Goal: Information Seeking & Learning: Learn about a topic

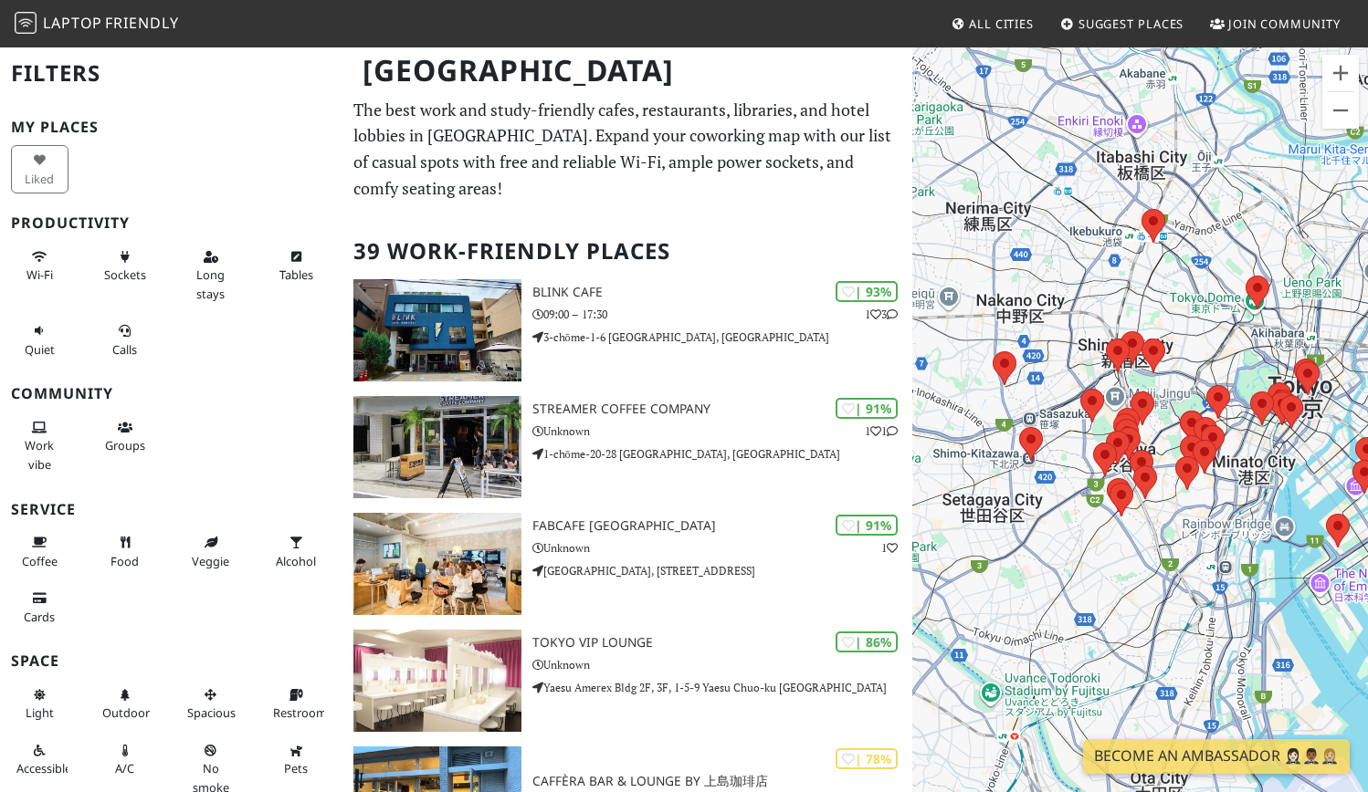
drag, startPoint x: 1017, startPoint y: 555, endPoint x: 1127, endPoint y: 470, distance: 139.3
click at [1127, 470] on div "To navigate, press the arrow keys." at bounding box center [1140, 442] width 456 height 792
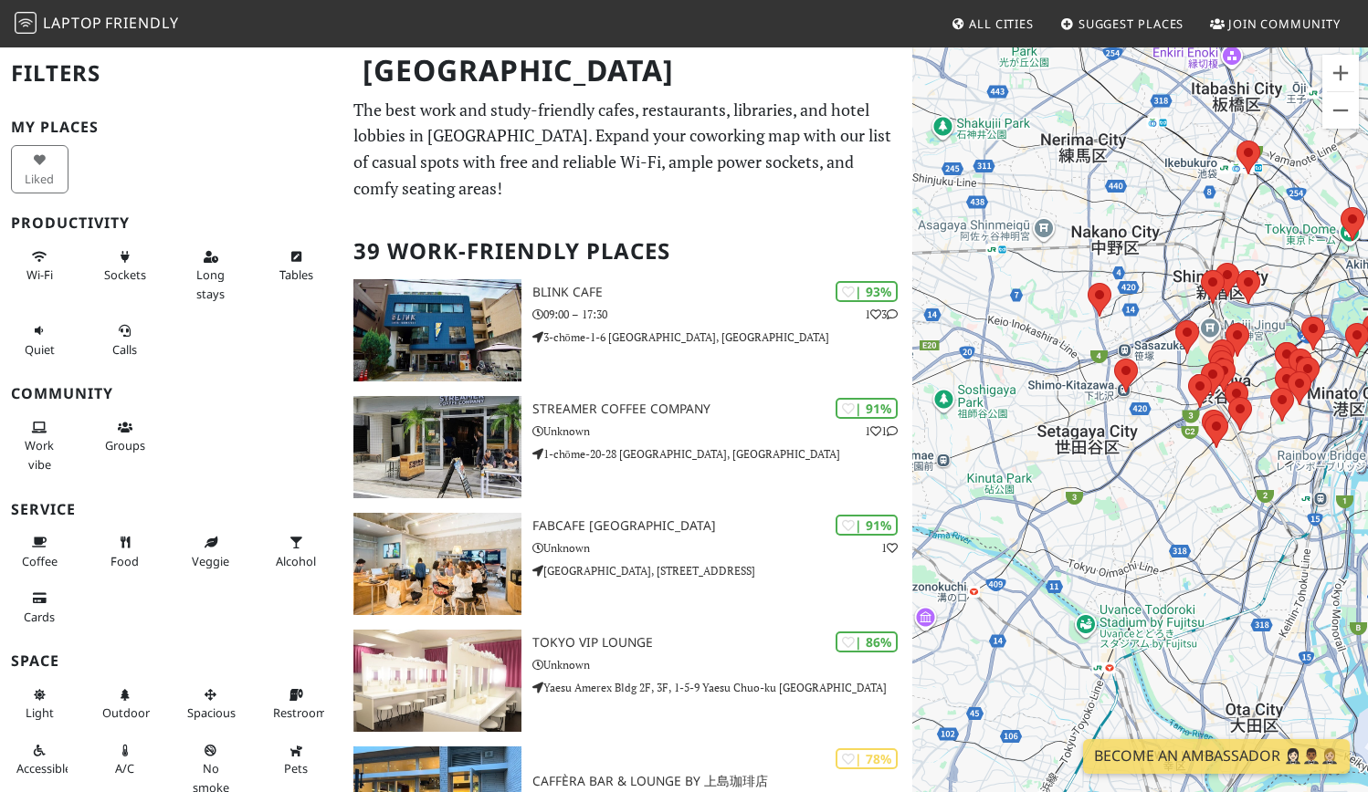
click at [1132, 445] on div "To navigate, press the arrow keys." at bounding box center [1140, 442] width 456 height 792
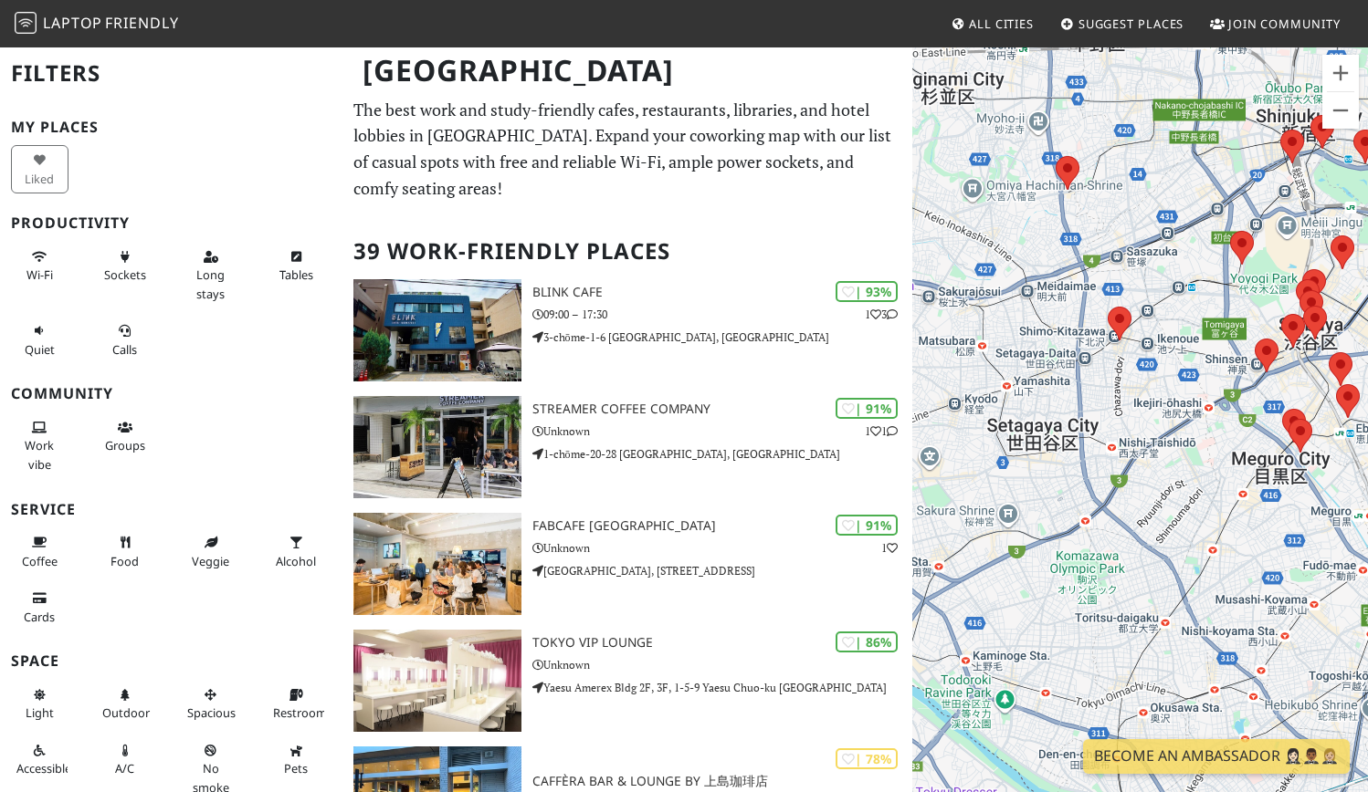
click at [1130, 327] on img at bounding box center [1119, 324] width 24 height 34
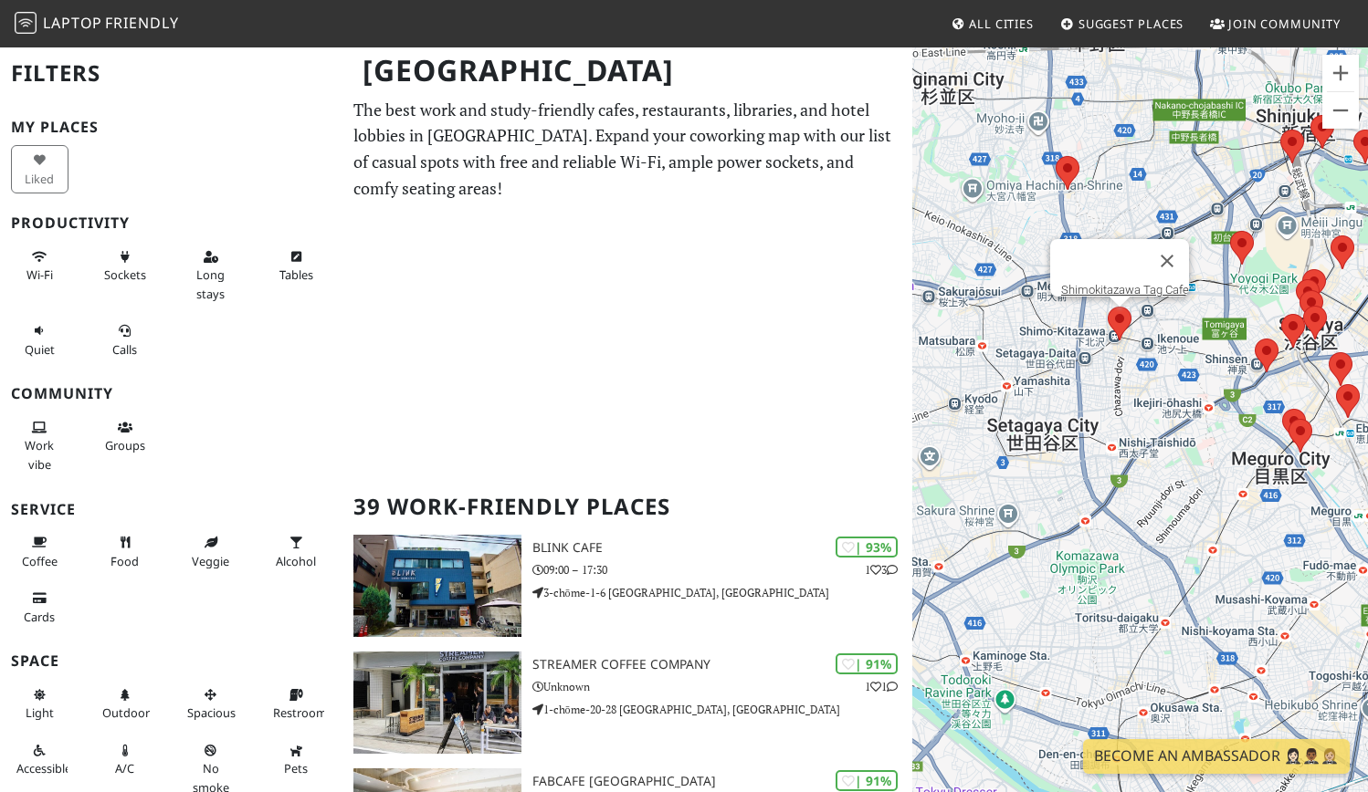
click at [1107, 307] on area at bounding box center [1107, 307] width 0 height 0
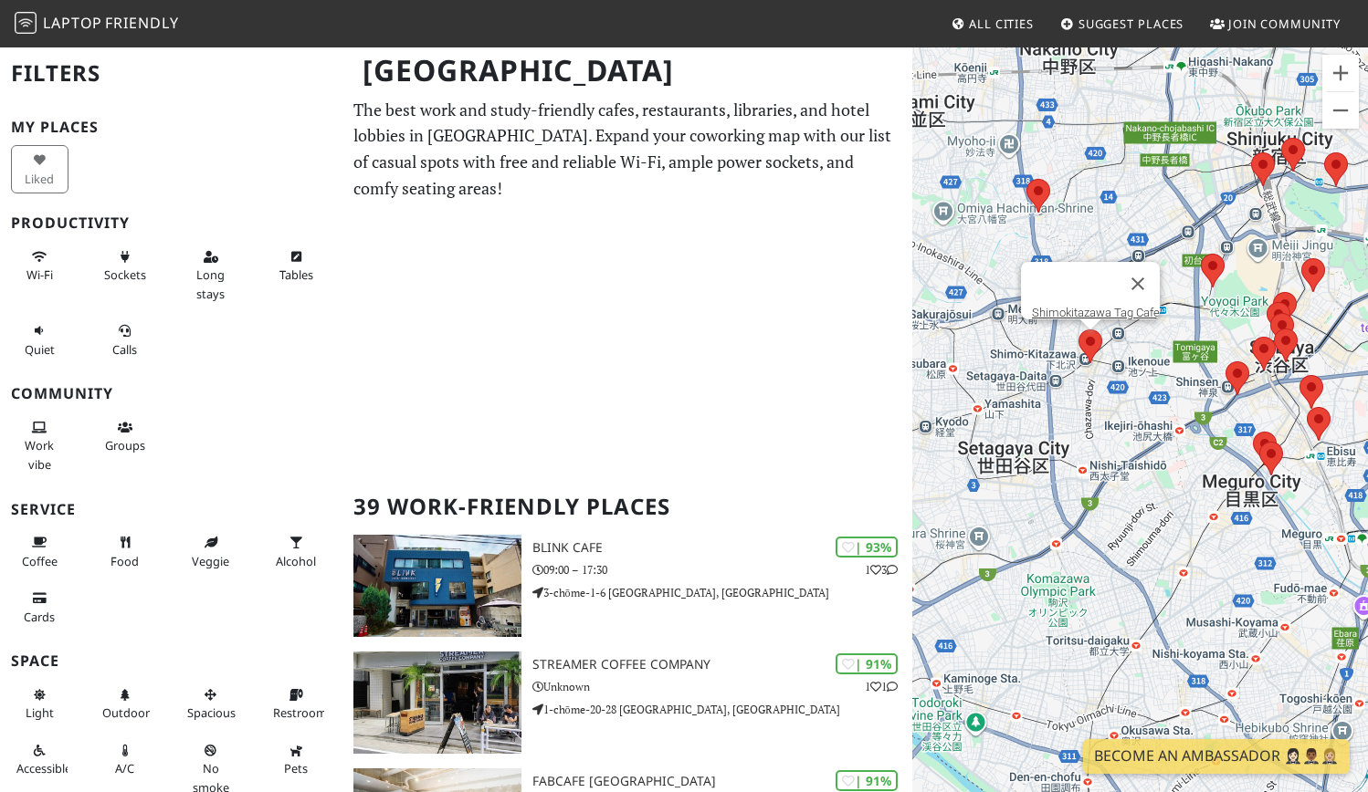
drag, startPoint x: 1137, startPoint y: 478, endPoint x: 1101, endPoint y: 542, distance: 73.2
click at [1101, 542] on div "To navigate, press the arrow keys. Shimokitazawa Tag Cafe" at bounding box center [1140, 442] width 456 height 792
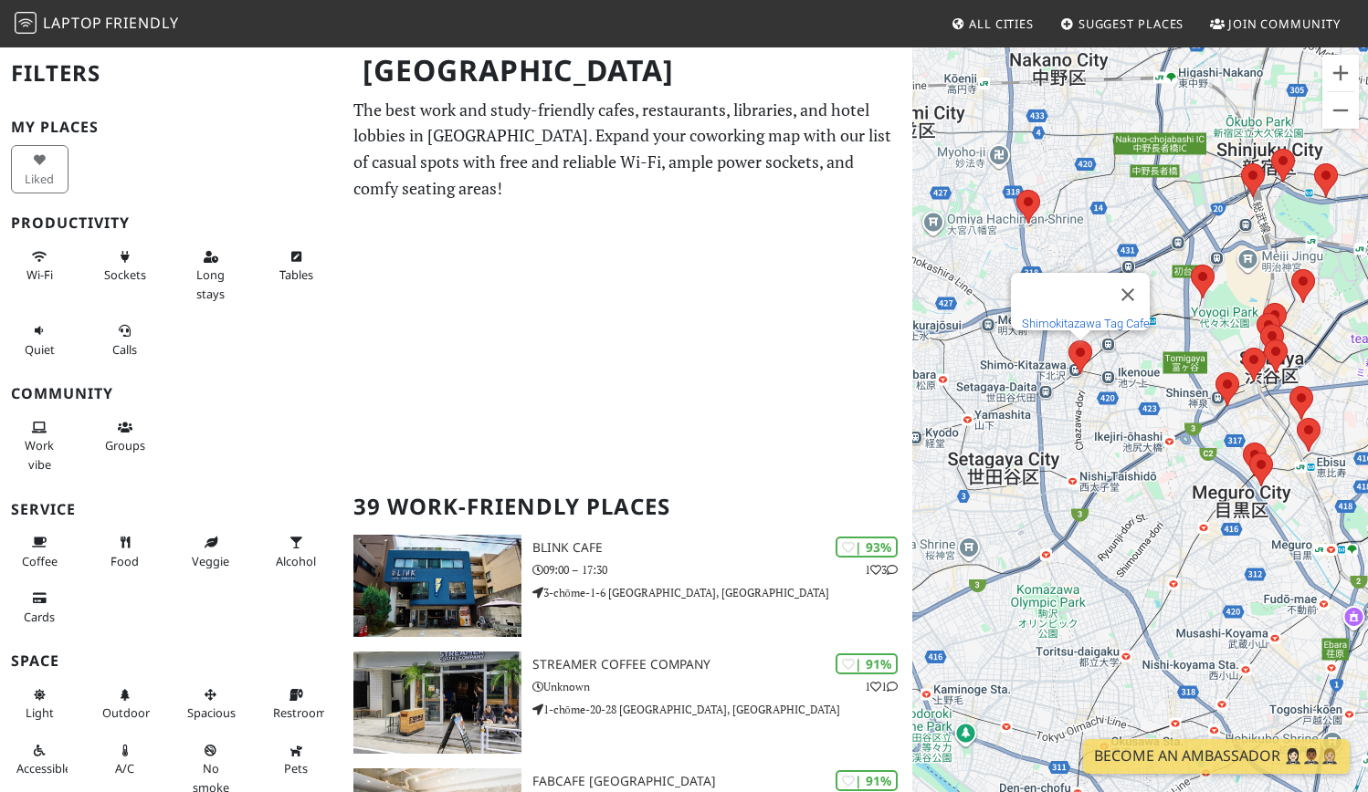
click at [1085, 317] on link "Shimokitazawa Tag Cafe" at bounding box center [1086, 324] width 128 height 14
click at [1215, 372] on area at bounding box center [1215, 372] width 0 height 0
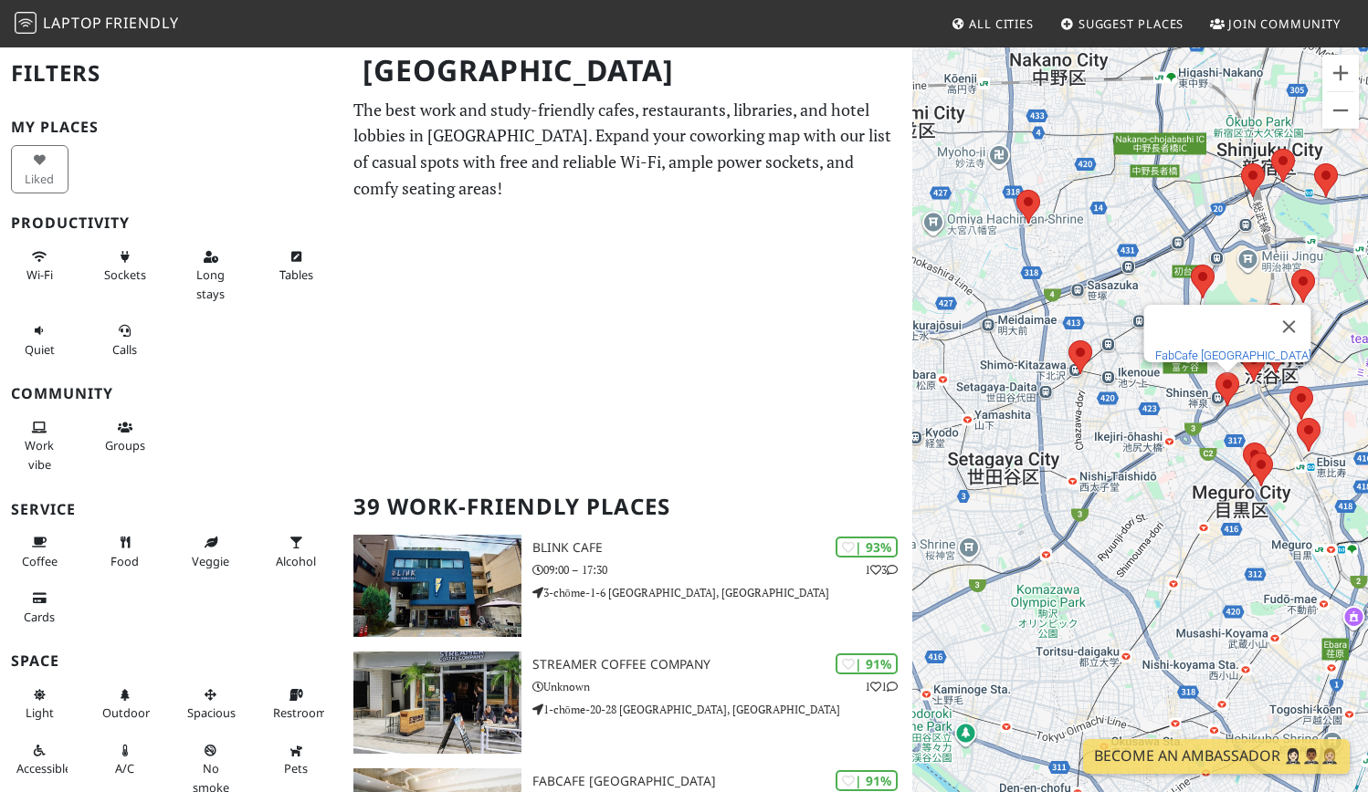
click at [1233, 349] on link "FabCafe Tokyo" at bounding box center [1233, 356] width 156 height 14
click at [1160, 454] on div "To navigate, press the arrow keys. FabCafe Tokyo" at bounding box center [1140, 442] width 456 height 792
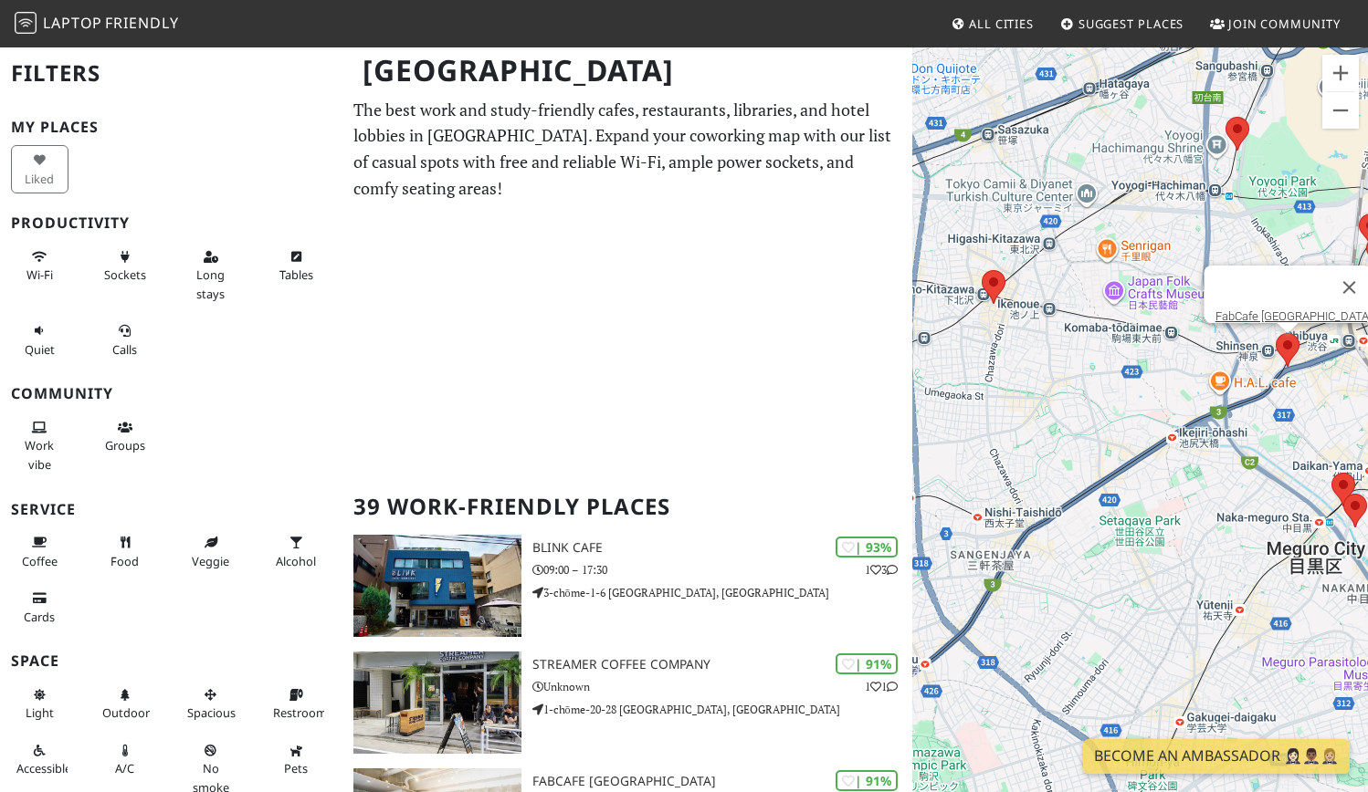
drag, startPoint x: 1163, startPoint y: 454, endPoint x: 1063, endPoint y: 515, distance: 117.6
click at [1063, 515] on div "To navigate, press the arrow keys. FabCafe Tokyo" at bounding box center [1140, 442] width 456 height 792
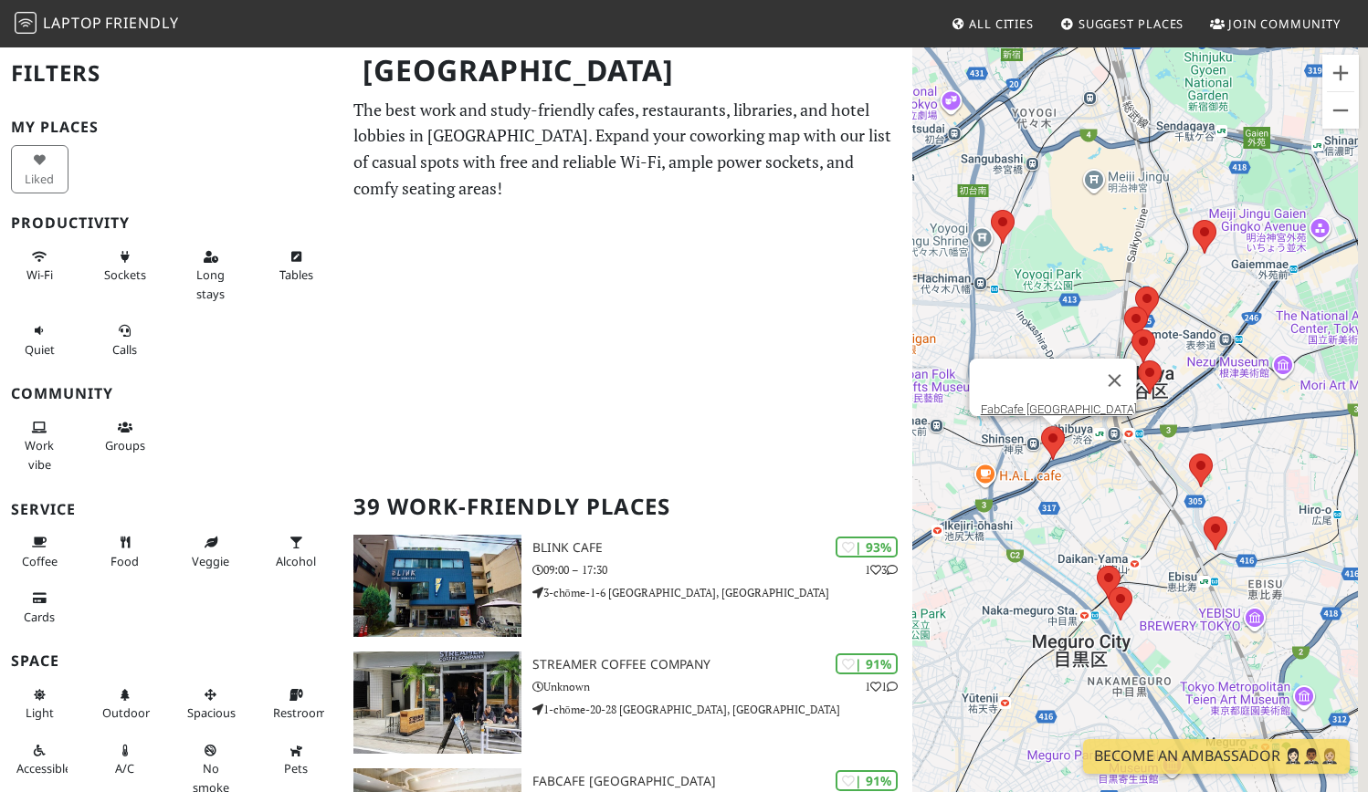
drag, startPoint x: 1260, startPoint y: 421, endPoint x: 1129, endPoint y: 441, distance: 132.1
click at [1129, 441] on div "To navigate, press the arrow keys. FabCafe Tokyo" at bounding box center [1140, 442] width 456 height 792
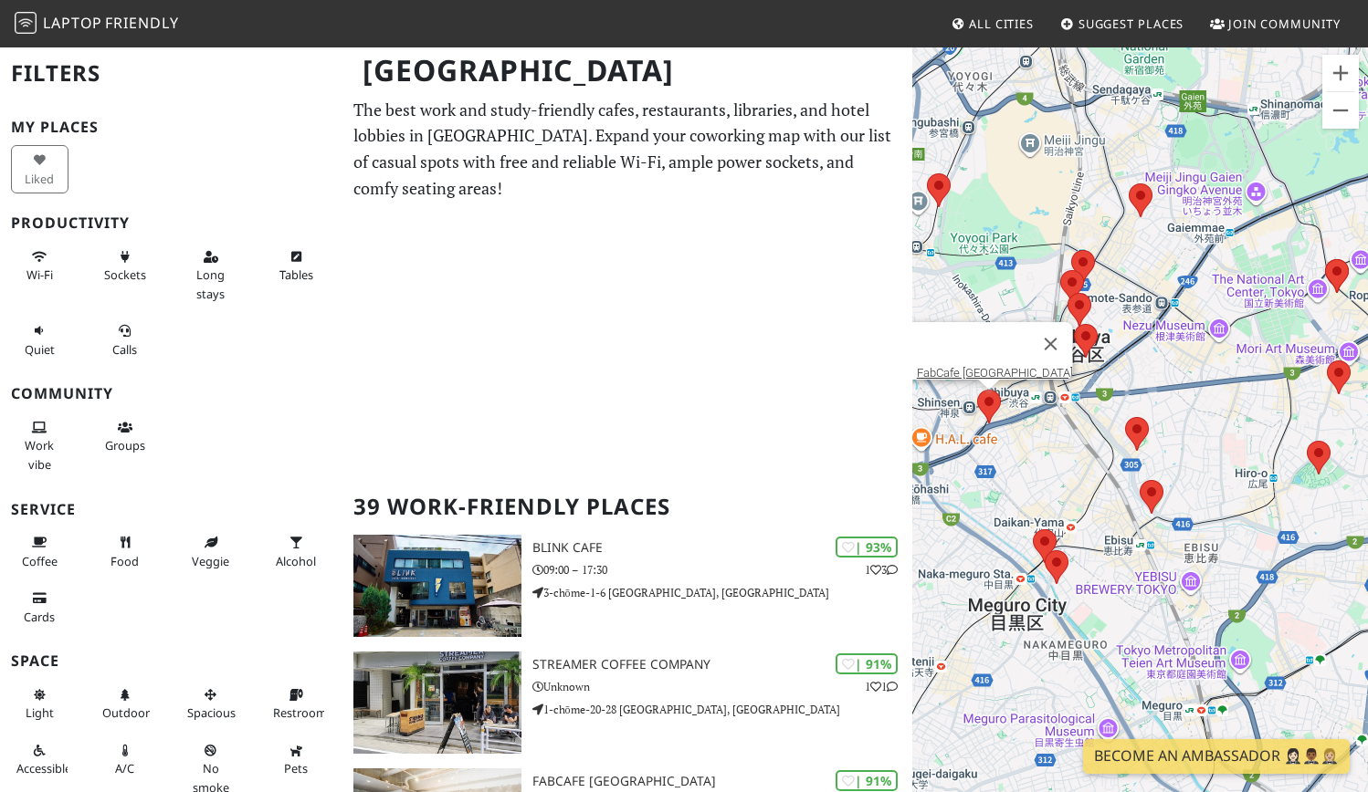
click at [1108, 449] on div "To navigate, press the arrow keys. FabCafe Tokyo" at bounding box center [1140, 442] width 456 height 792
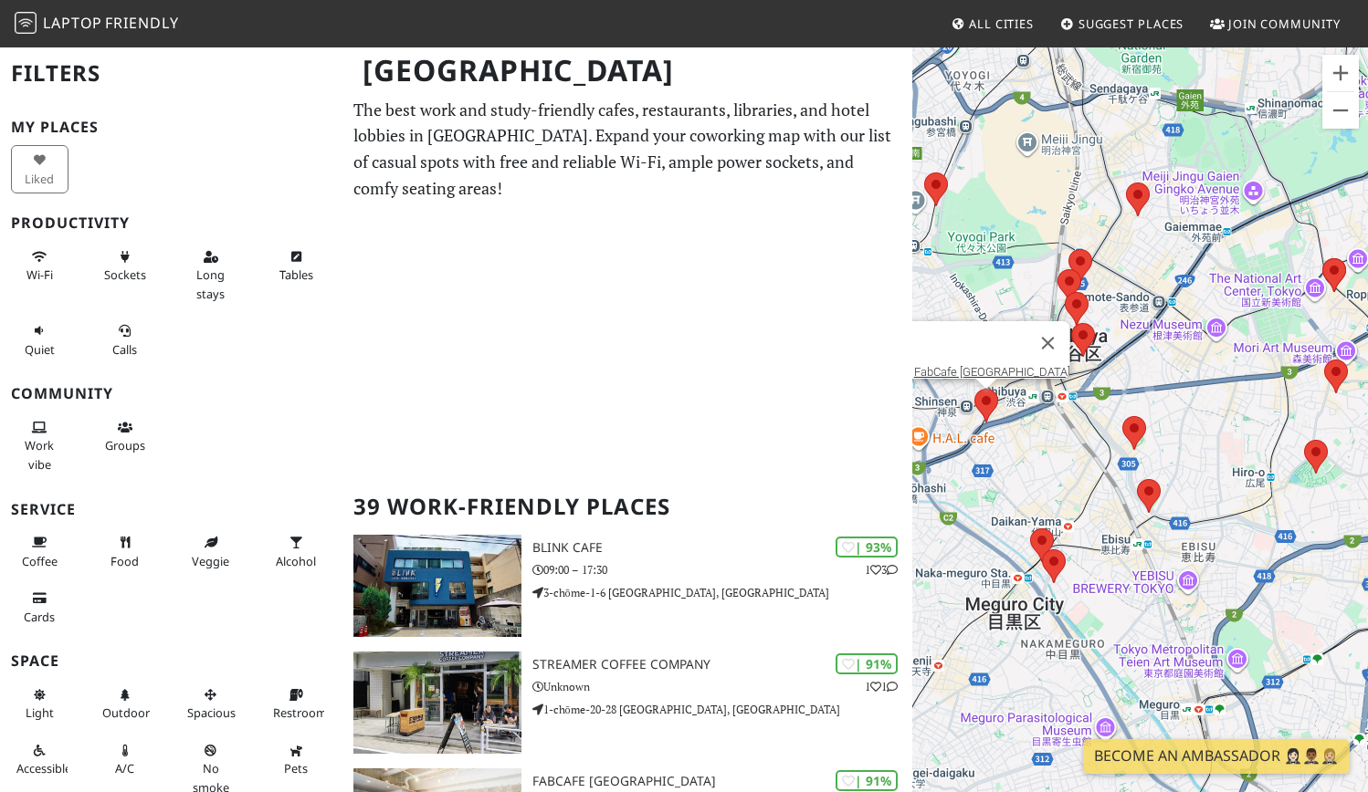
click at [1113, 417] on div "To navigate, press the arrow keys. FabCafe Tokyo" at bounding box center [1140, 442] width 456 height 792
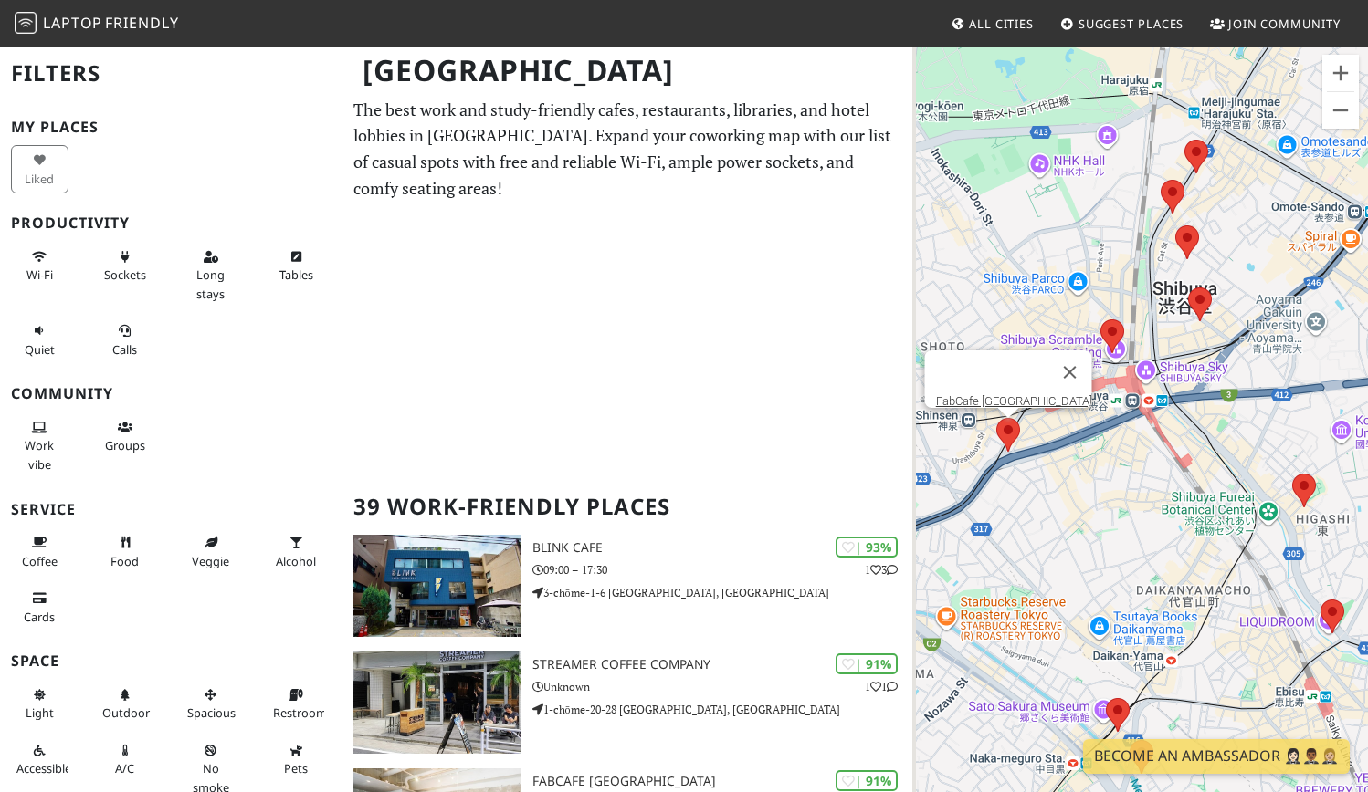
drag, startPoint x: 1006, startPoint y: 347, endPoint x: 1151, endPoint y: 369, distance: 146.8
click at [1151, 369] on div "To navigate, press the arrow keys. FabCafe Tokyo" at bounding box center [1140, 442] width 456 height 792
click at [1100, 320] on area at bounding box center [1100, 320] width 0 height 0
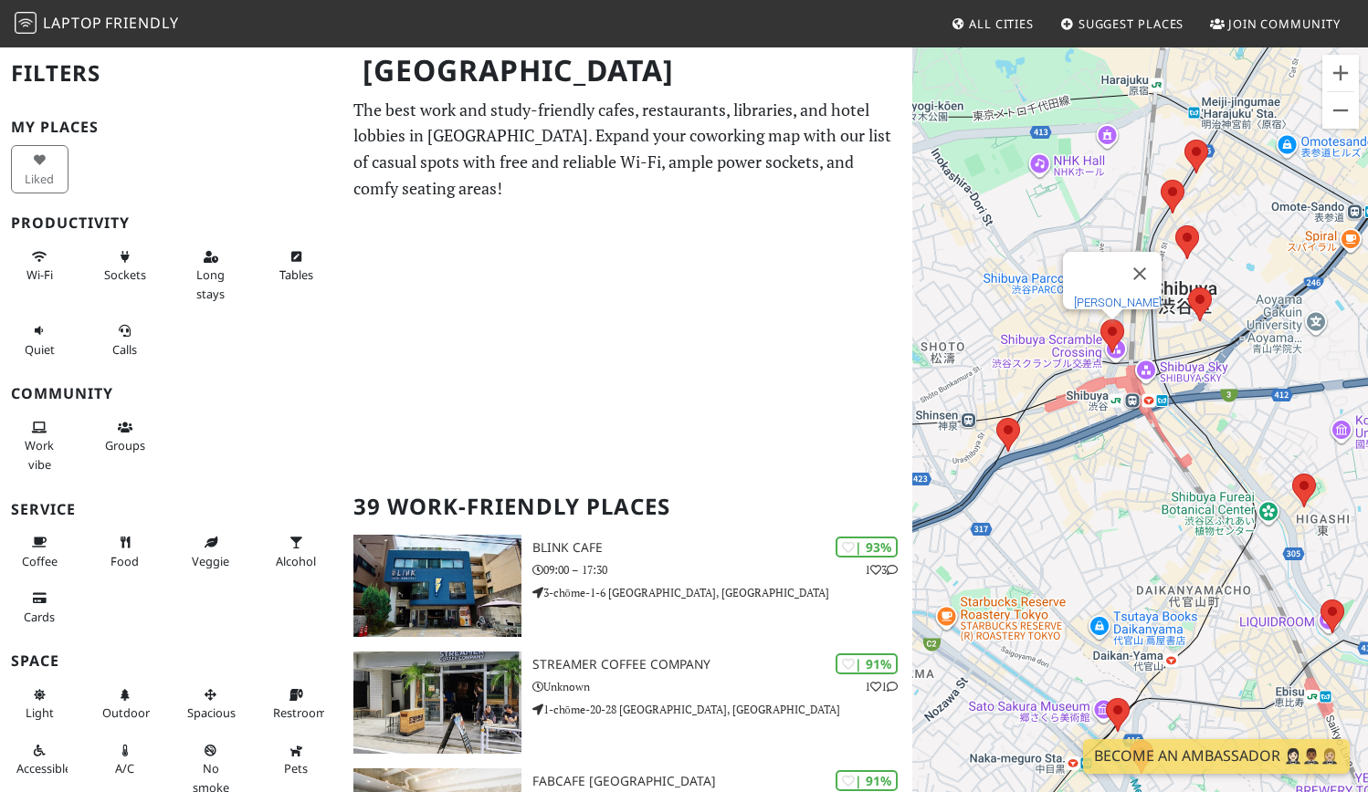
click at [1120, 296] on link "SHIBUYA TSUTAYA" at bounding box center [1118, 303] width 88 height 14
click at [1188, 288] on area at bounding box center [1188, 288] width 0 height 0
click at [1196, 264] on link "Moja in the House" at bounding box center [1204, 271] width 93 height 14
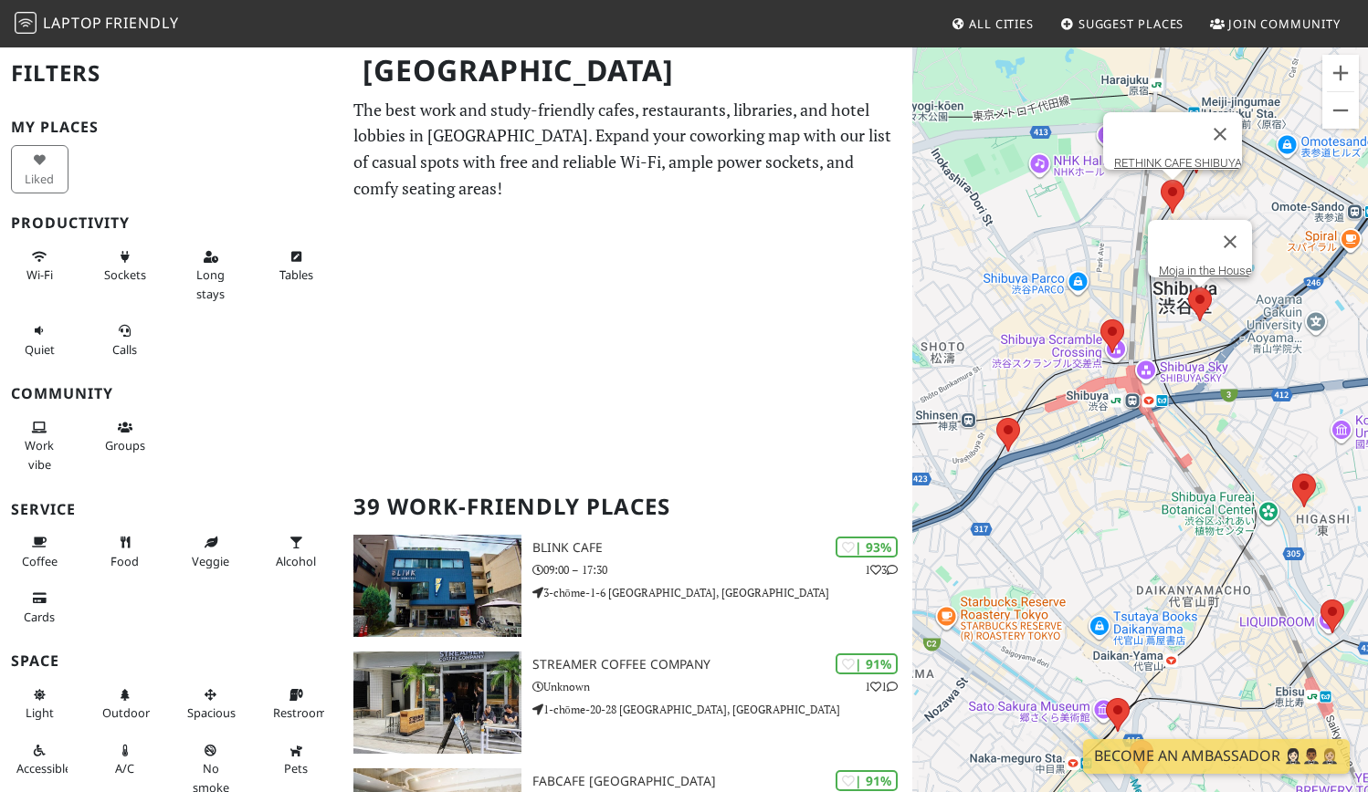
click at [1160, 180] on area at bounding box center [1160, 180] width 0 height 0
click at [1172, 156] on link "RETHINK CAFE SHIBUYA" at bounding box center [1178, 163] width 128 height 14
click at [1175, 225] on area at bounding box center [1175, 225] width 0 height 0
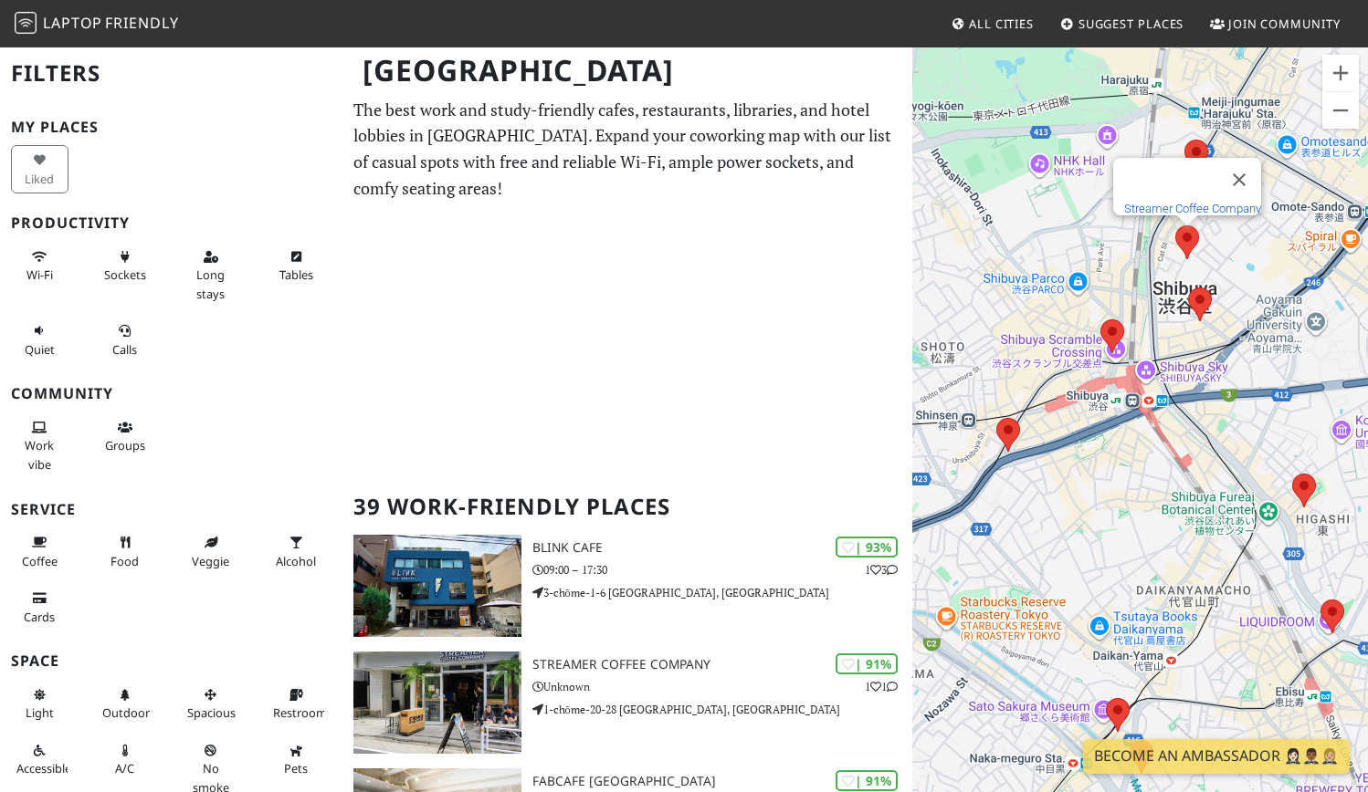
click at [1188, 202] on link "Streamer Coffee Company" at bounding box center [1192, 209] width 137 height 14
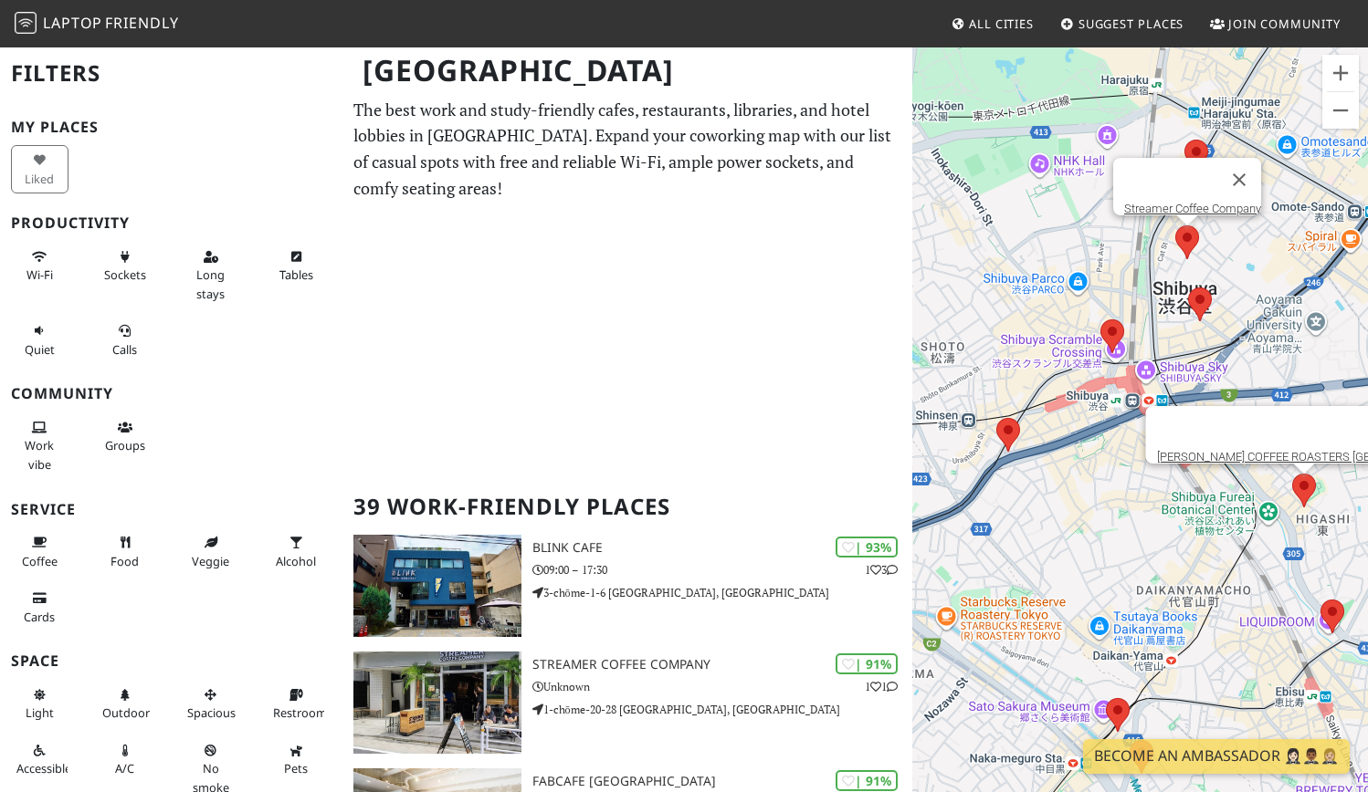
click at [1313, 492] on div "To navigate, press the arrow keys. Streamer Coffee Company WOODBERRY COFFEE ROA…" at bounding box center [1140, 442] width 456 height 792
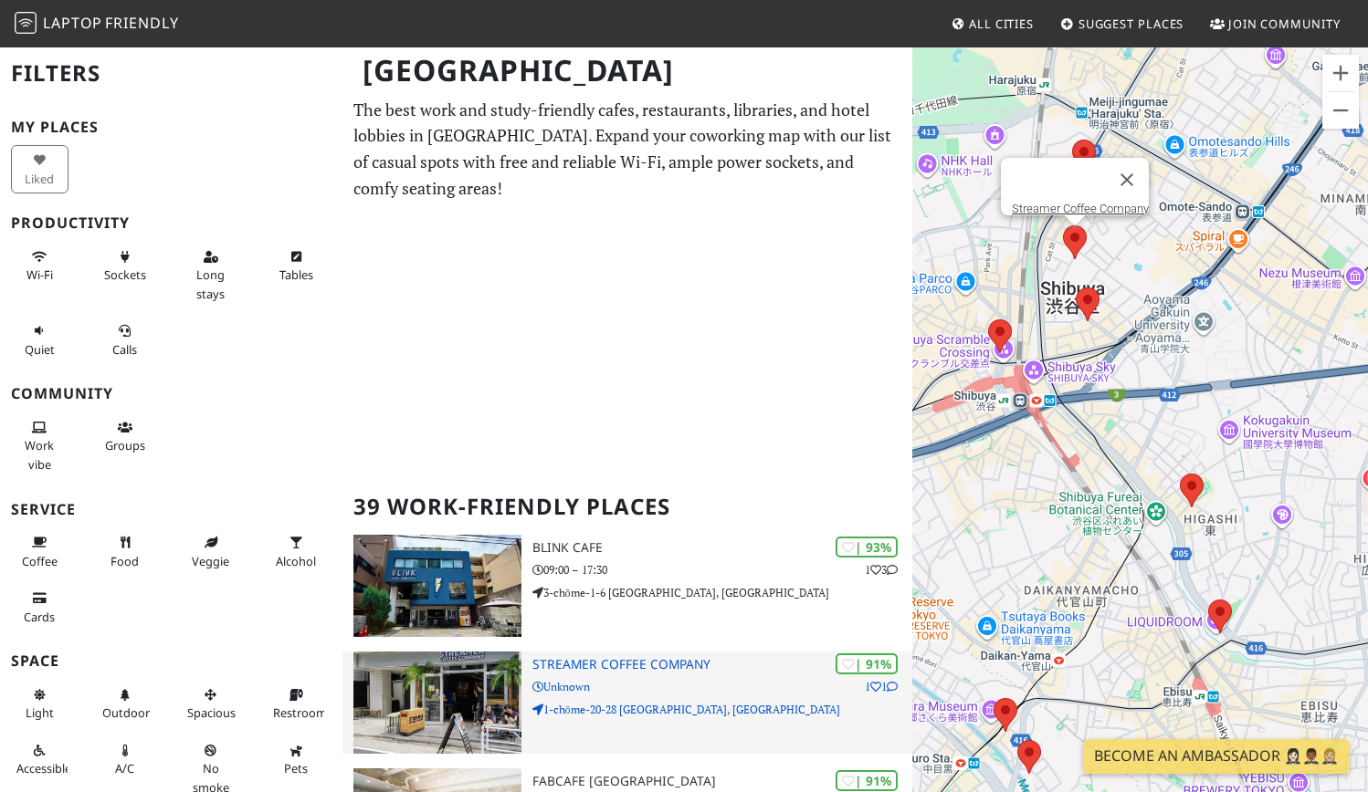
scroll to position [334, 0]
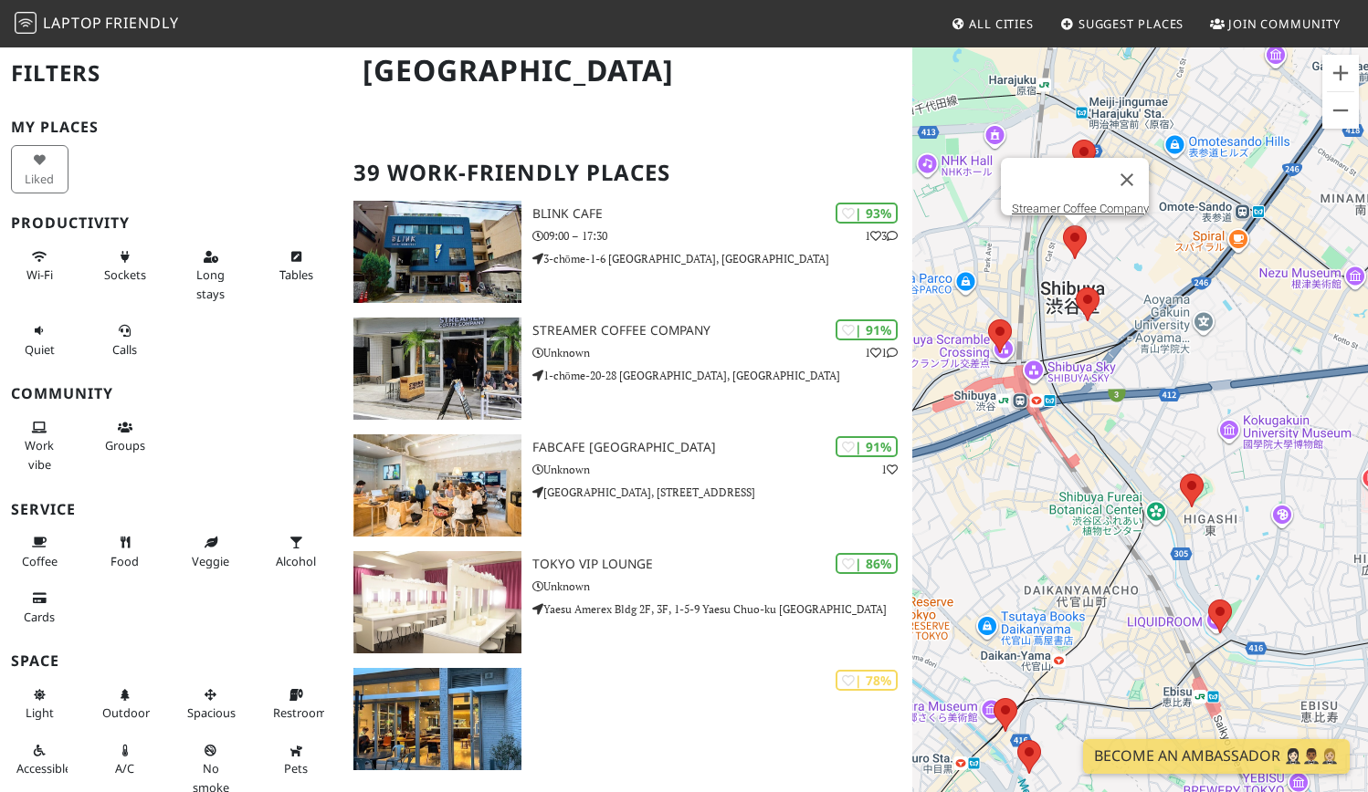
drag, startPoint x: 1001, startPoint y: 447, endPoint x: 1308, endPoint y: 343, distance: 324.8
click at [1309, 342] on div "To navigate, press the arrow keys. Streamer Coffee Company" at bounding box center [1140, 442] width 456 height 792
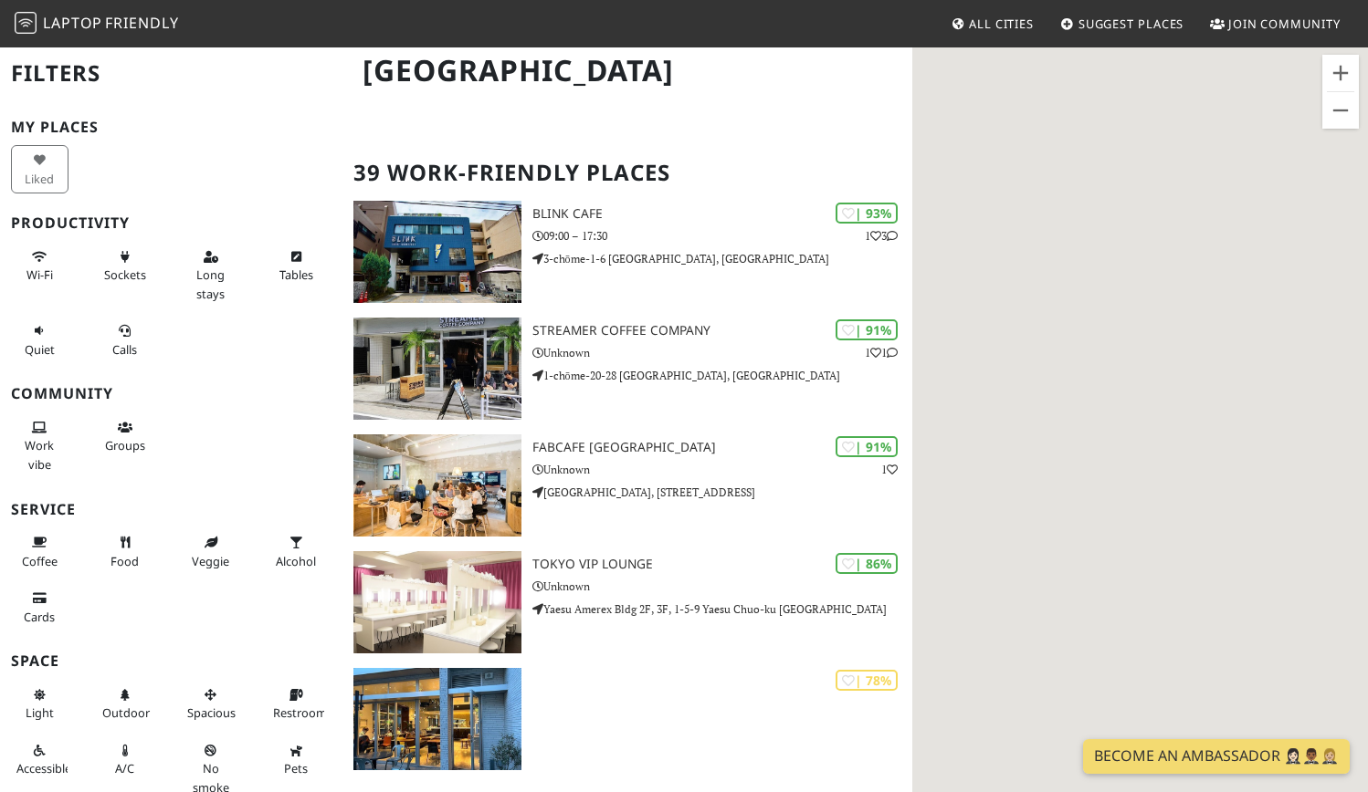
click at [1147, 396] on div "To navigate, press the arrow keys. Streamer Coffee Company" at bounding box center [1140, 442] width 456 height 792
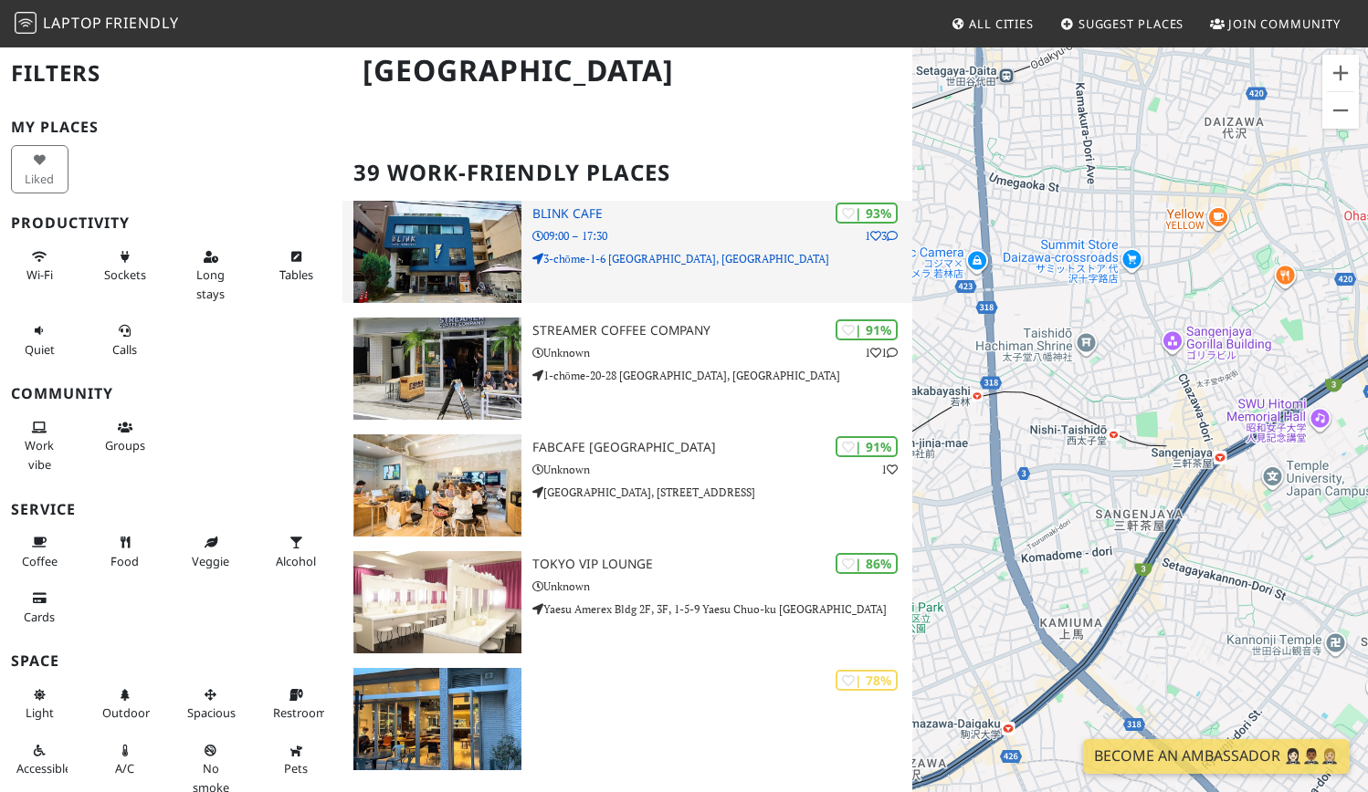
scroll to position [0, 0]
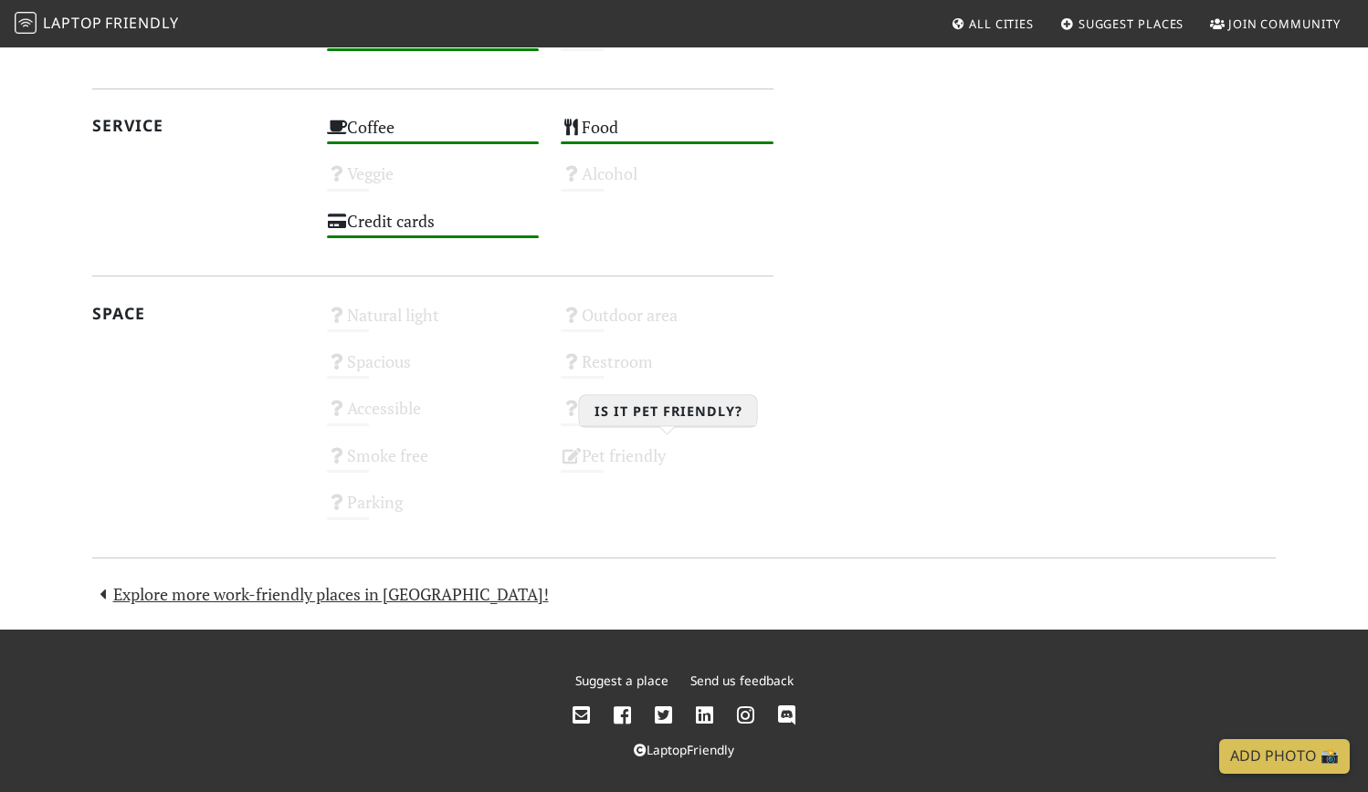
scroll to position [55, 0]
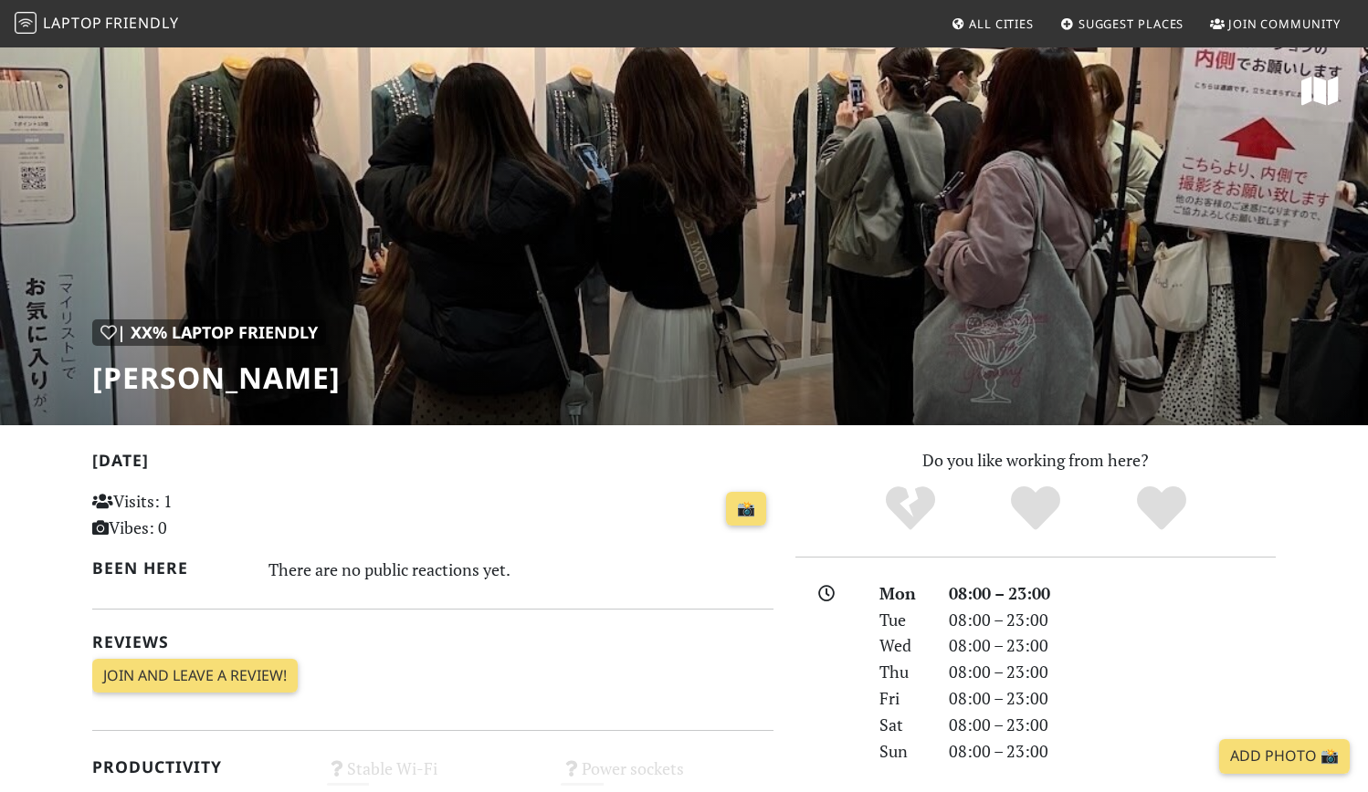
scroll to position [800, 0]
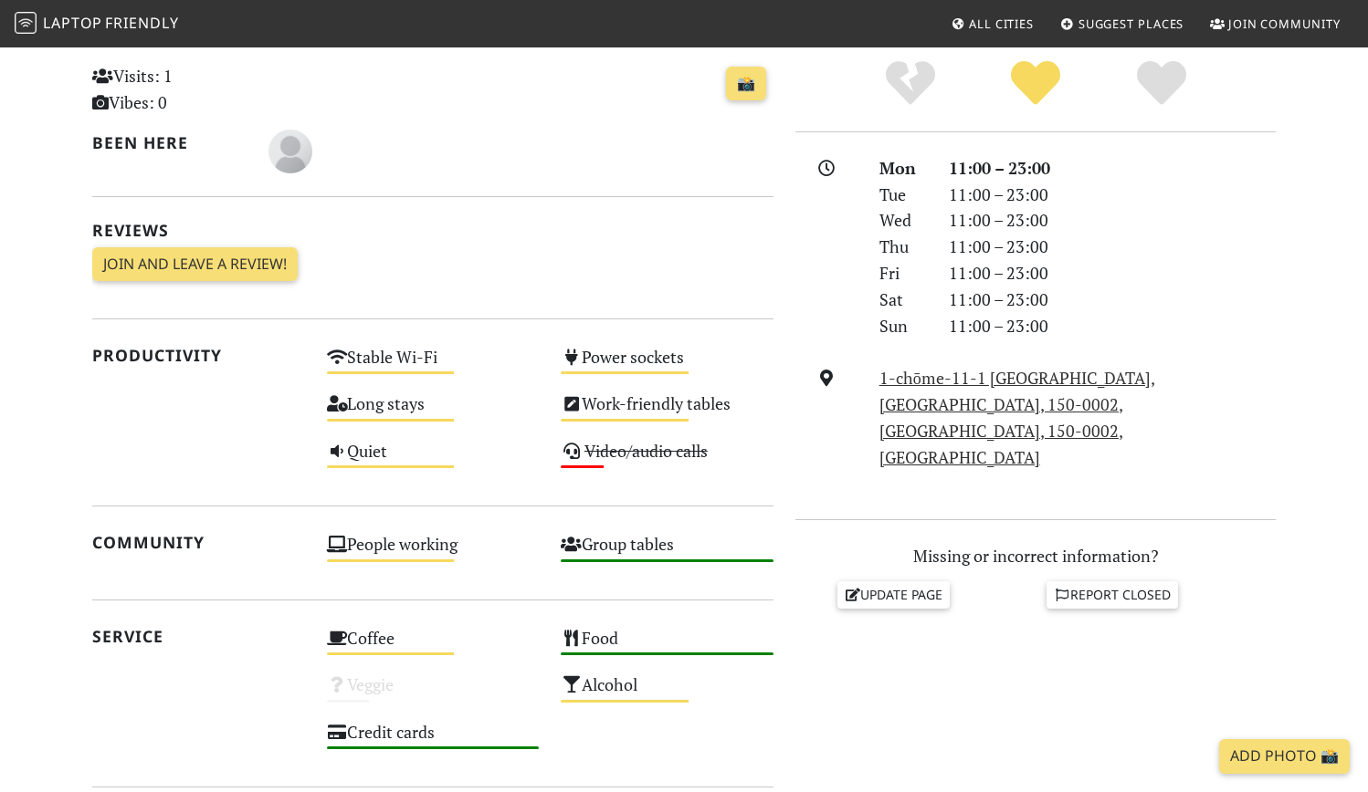
scroll to position [390, 0]
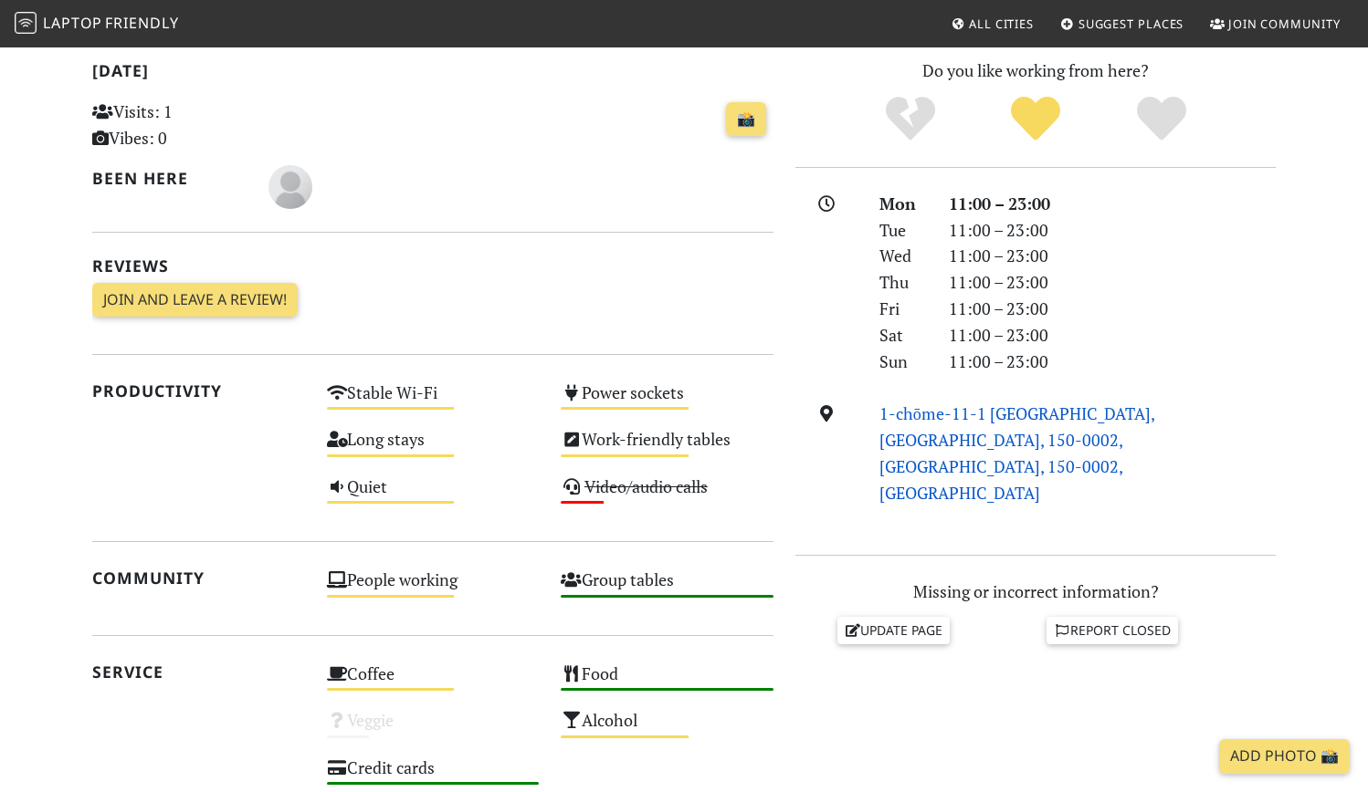
click at [975, 409] on link "1-chōme-11-1 Shibuya, Shibuya City, 150-0002, Tokyo, 150-0002, Tokyo" at bounding box center [1017, 453] width 276 height 100
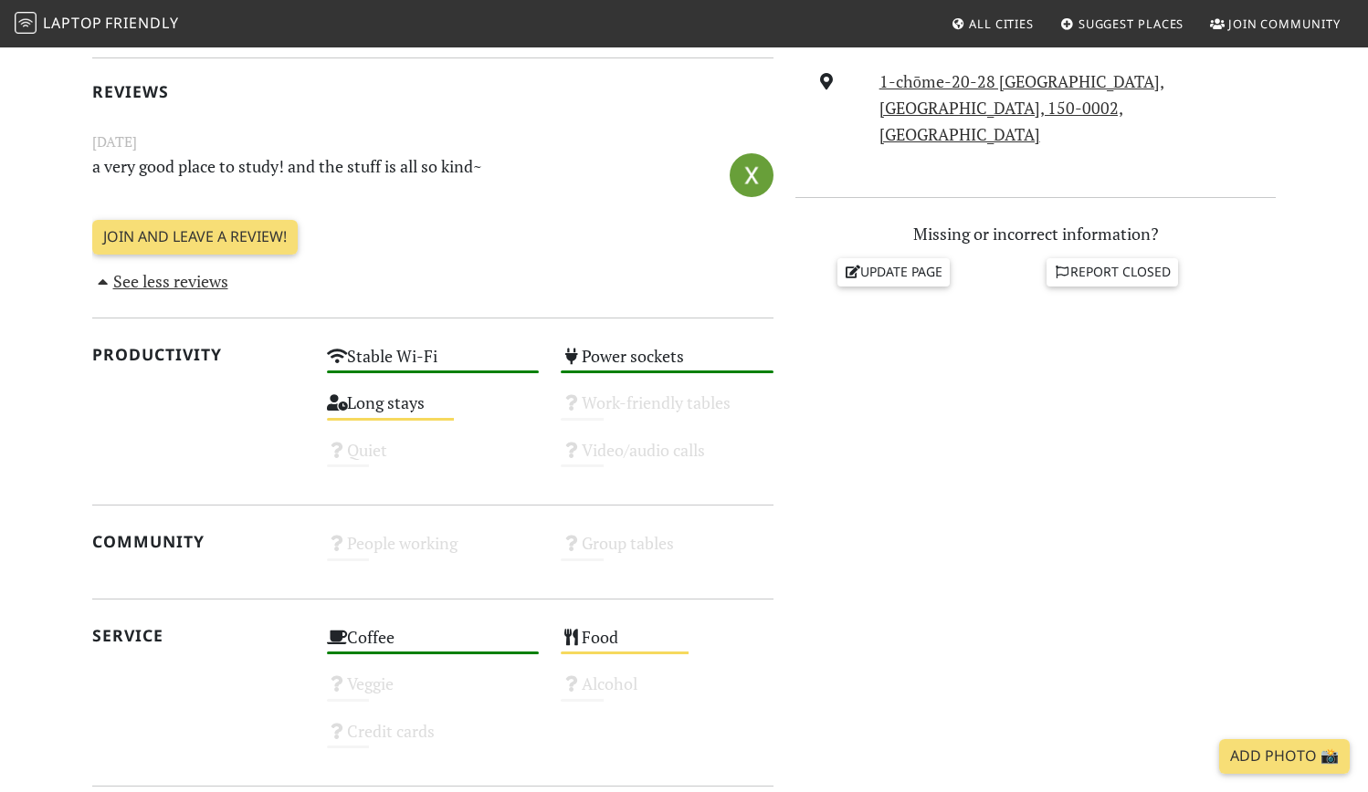
scroll to position [225, 0]
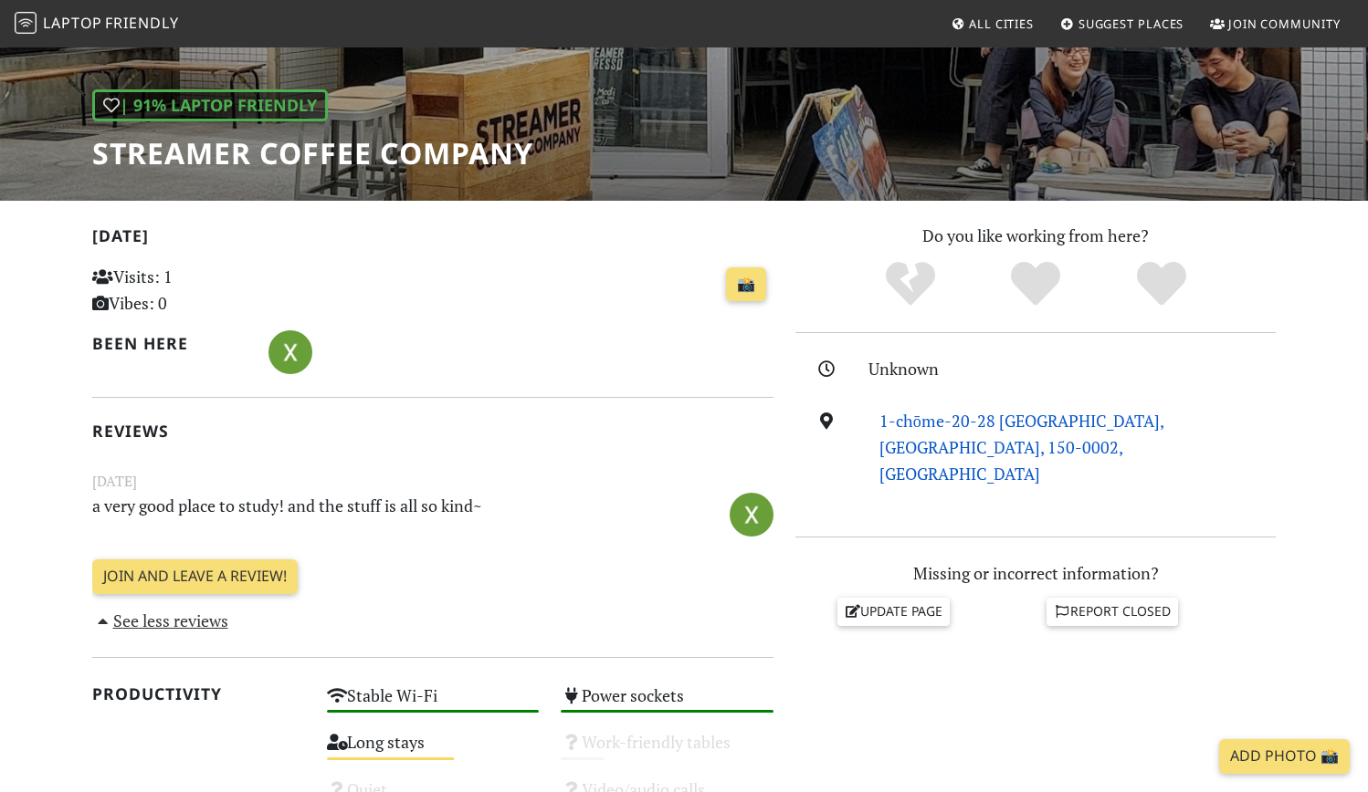
click at [1012, 420] on link "1-chōme-20-28 [GEOGRAPHIC_DATA], [GEOGRAPHIC_DATA], 150-0002, [GEOGRAPHIC_DATA]" at bounding box center [1021, 447] width 285 height 75
